Goal: Check status

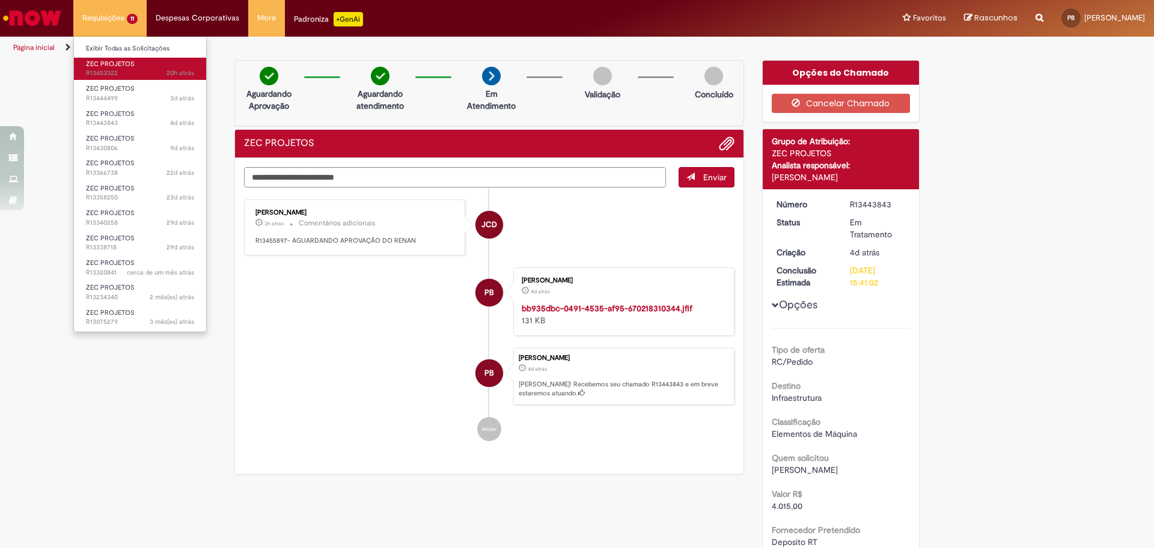
click at [130, 66] on span "ZEC PROJETOS" at bounding box center [110, 64] width 49 height 9
